Goal: Task Accomplishment & Management: Manage account settings

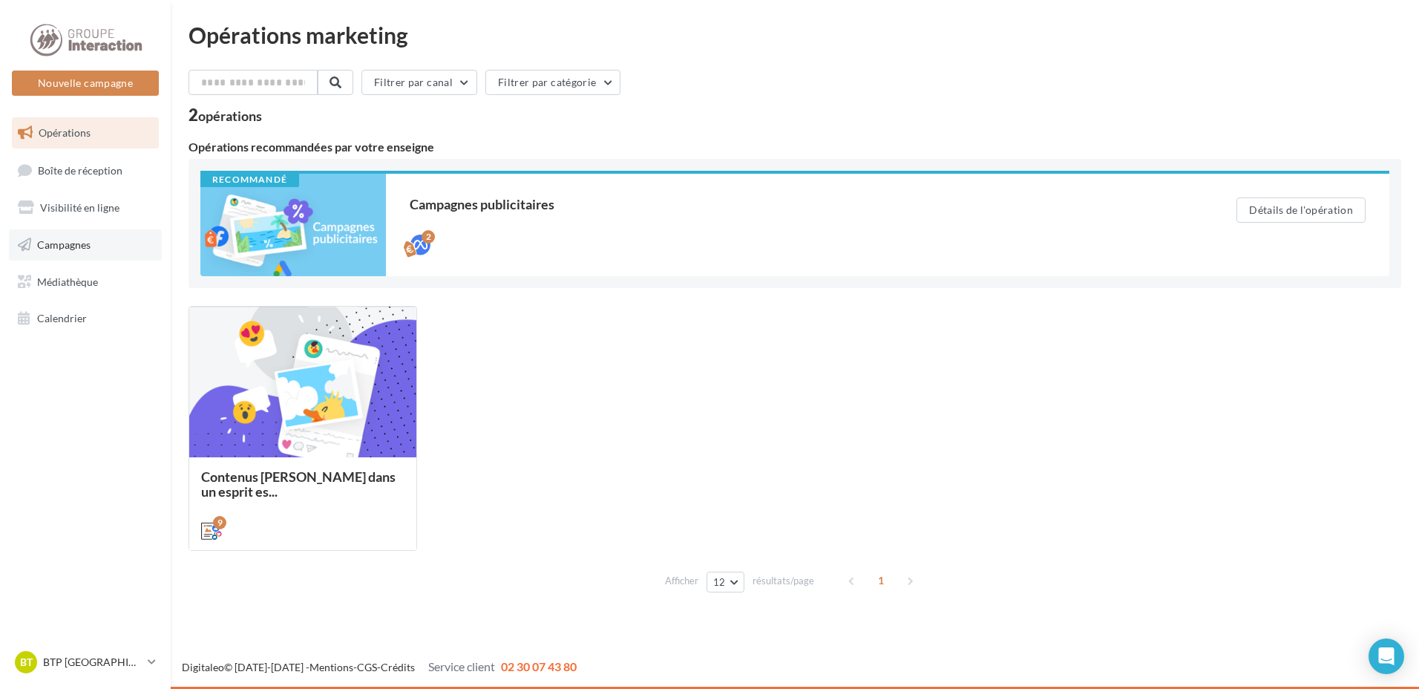
click at [78, 249] on span "Campagnes" at bounding box center [63, 244] width 53 height 13
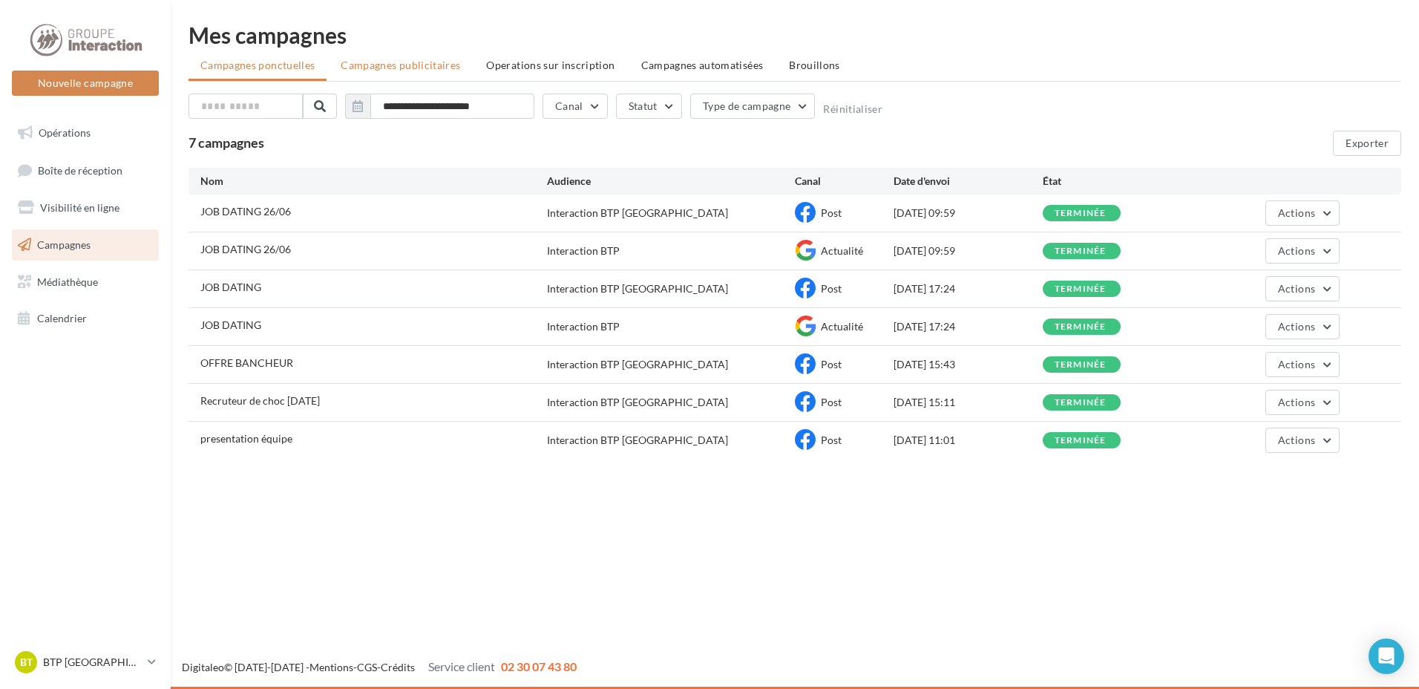
click at [441, 69] on span "Campagnes publicitaires" at bounding box center [400, 65] width 119 height 13
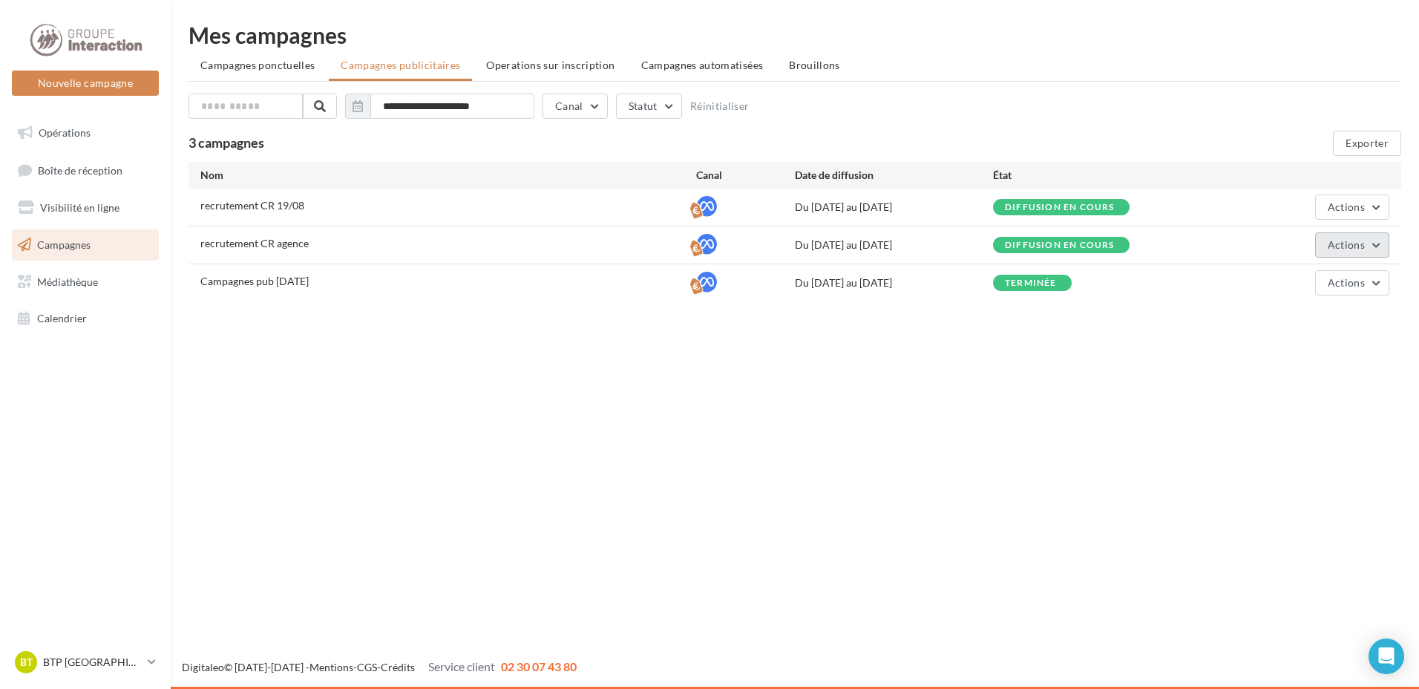
click at [1378, 250] on button "Actions" at bounding box center [1352, 244] width 74 height 25
click at [1282, 432] on button "Terminer" at bounding box center [1315, 434] width 148 height 39
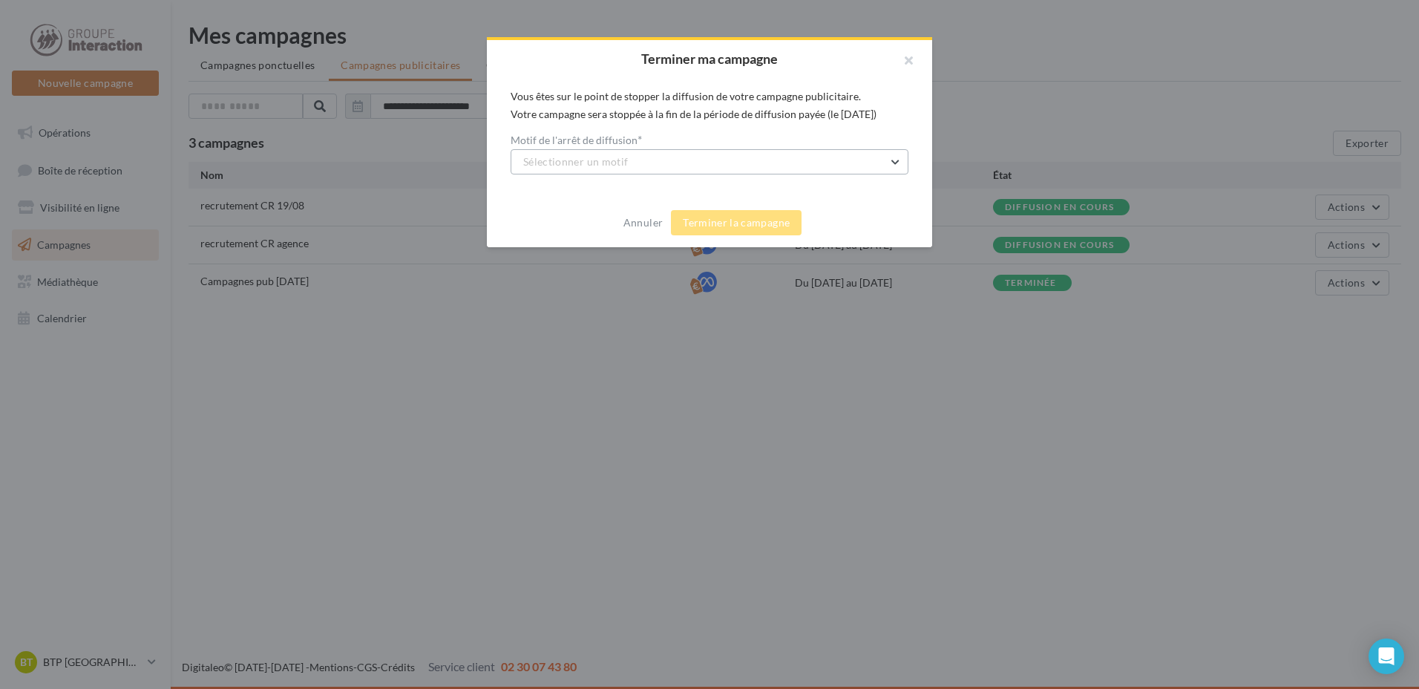
click at [605, 156] on span "Sélectionner un motif" at bounding box center [575, 161] width 105 height 13
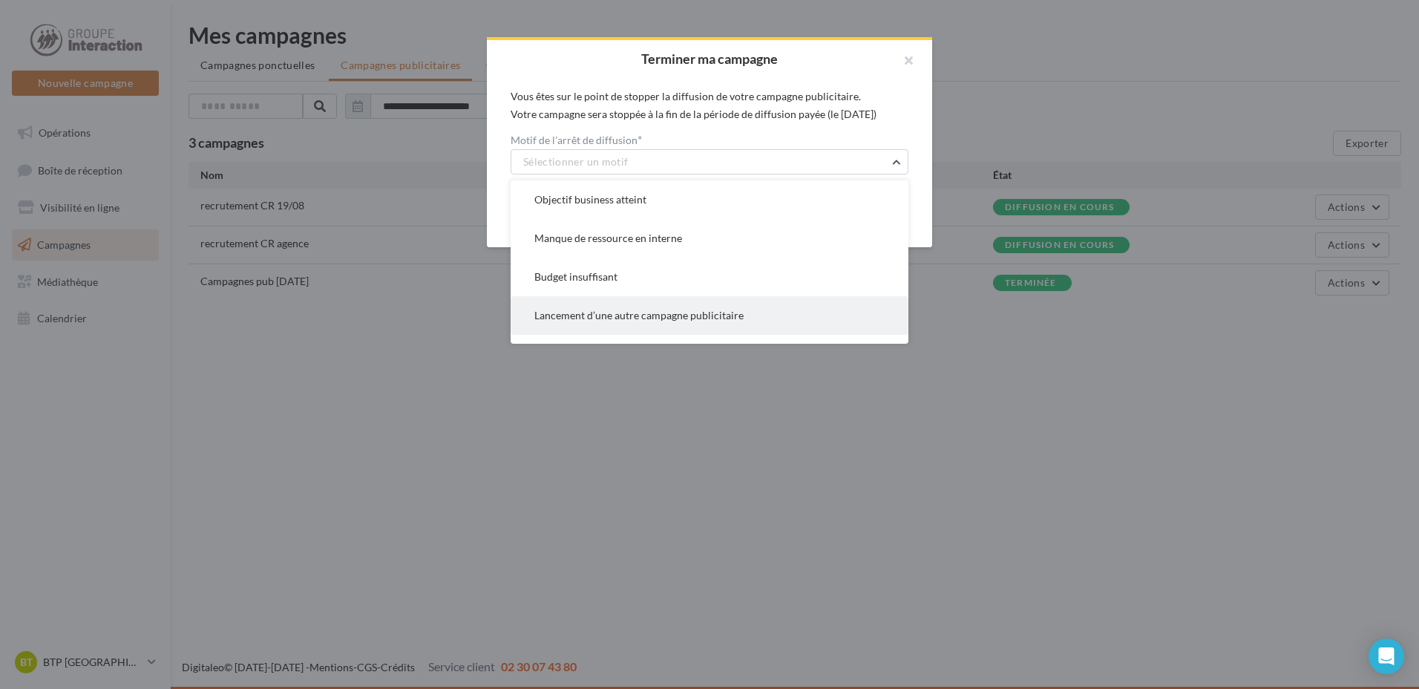
click at [594, 319] on span "Lancement d’une autre campagne publicitaire" at bounding box center [638, 315] width 209 height 13
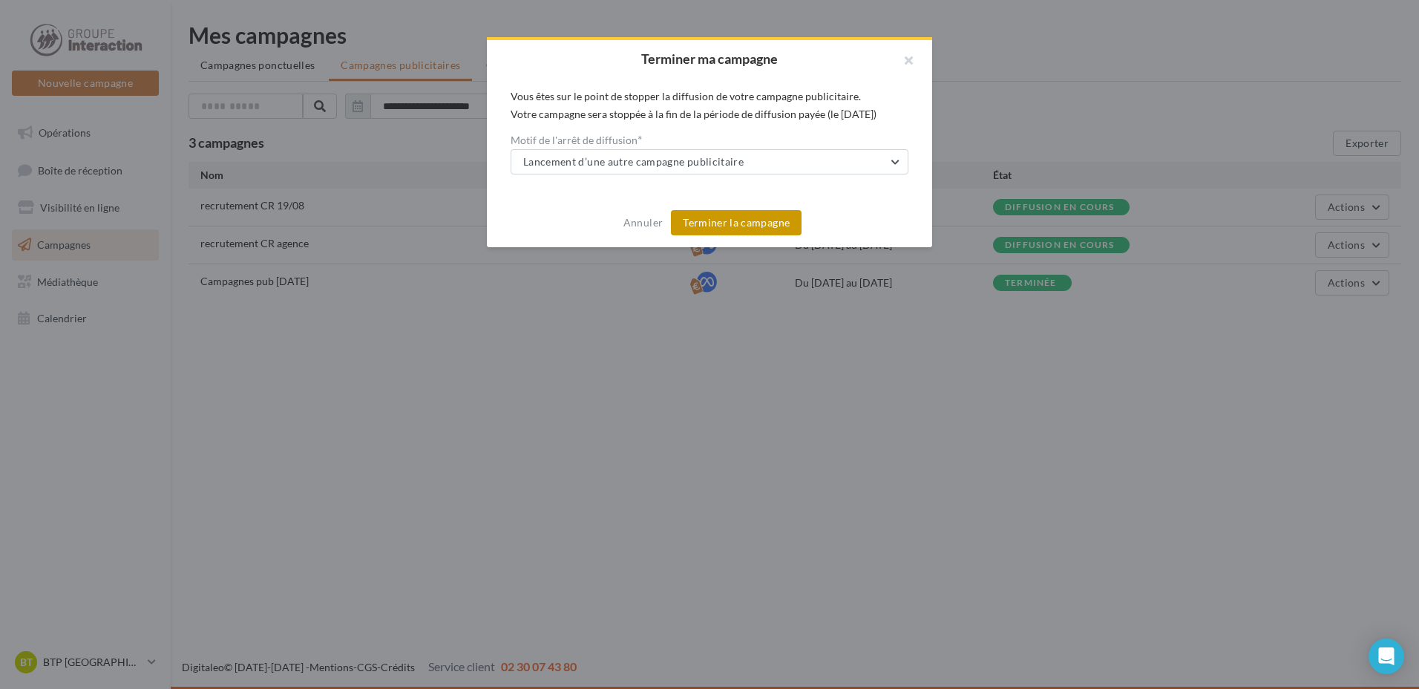
click at [755, 232] on button "Terminer la campagne" at bounding box center [736, 222] width 131 height 25
